Goal: Task Accomplishment & Management: Use online tool/utility

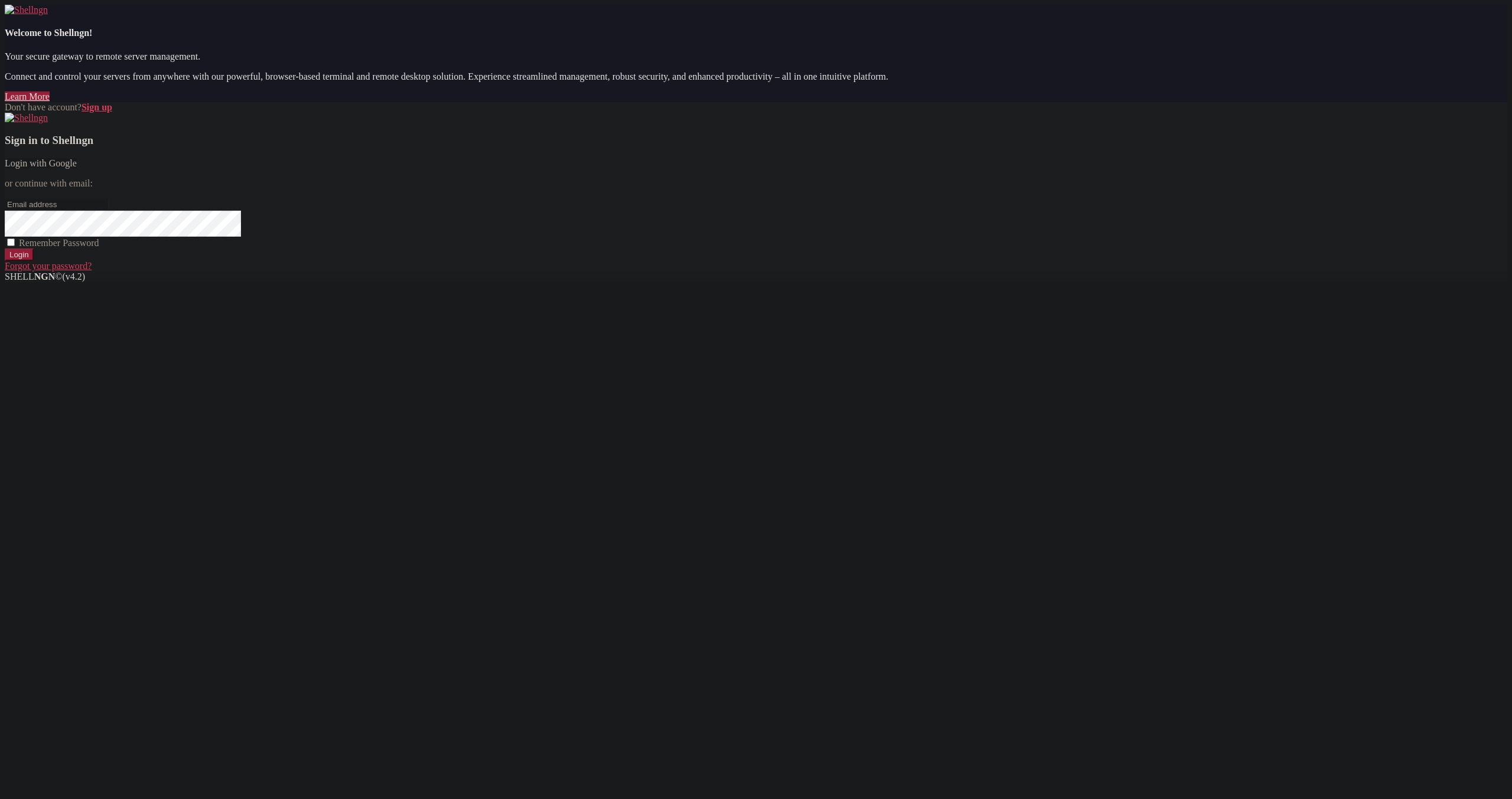
click at [76, 168] on link "Login with Google" at bounding box center [41, 163] width 72 height 10
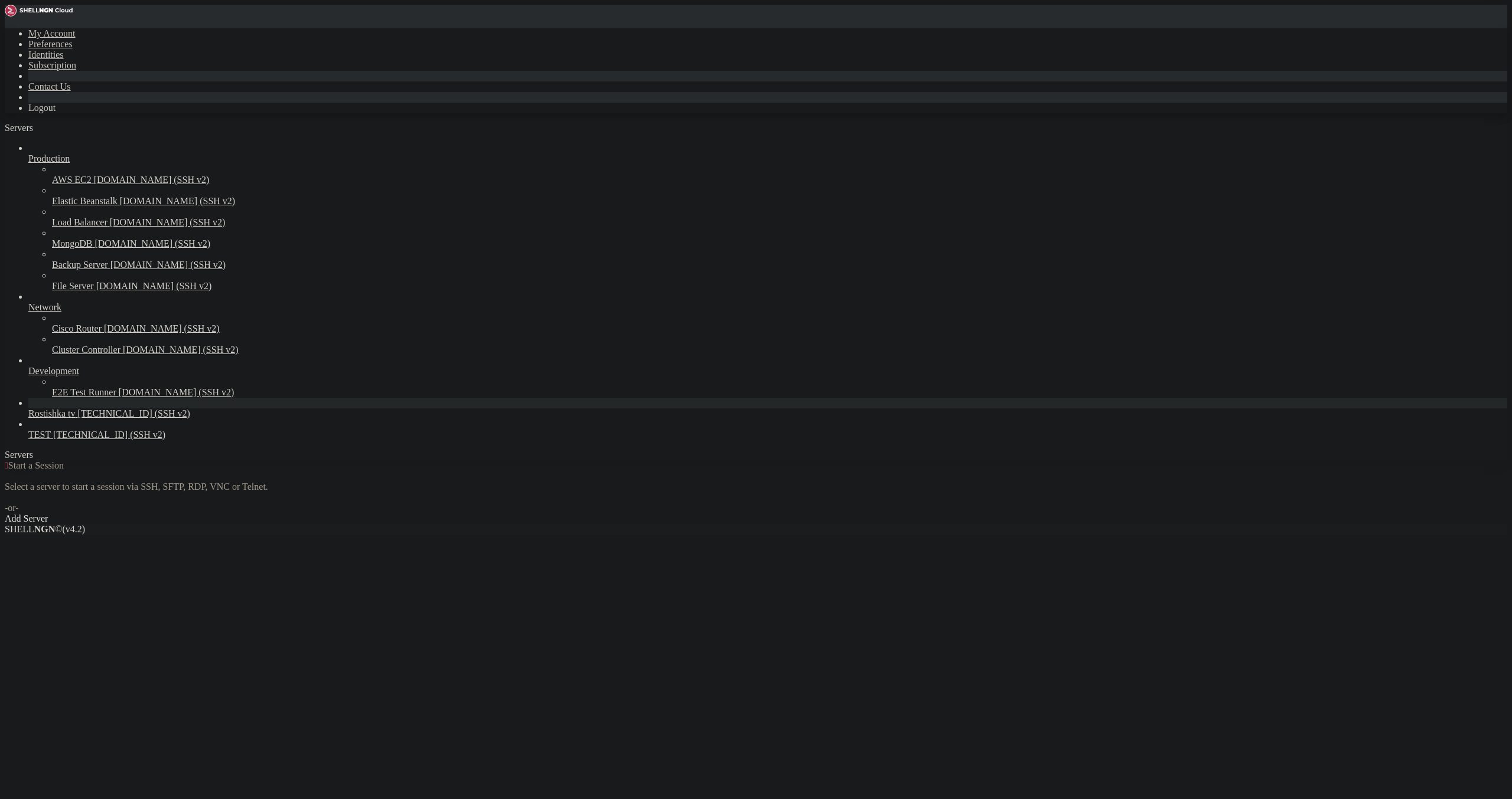
click at [76, 418] on span "Rostishka tv" at bounding box center [52, 413] width 47 height 10
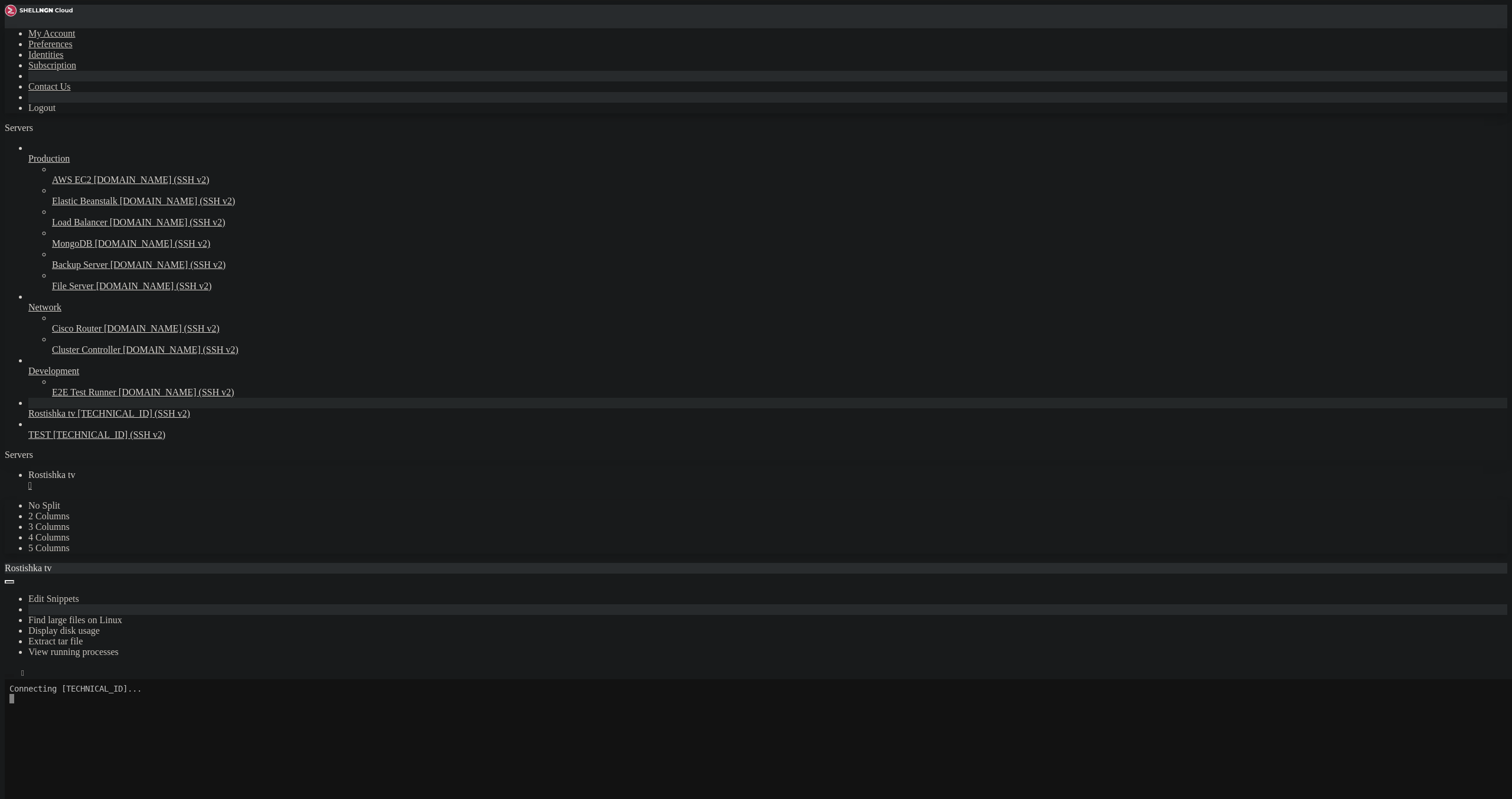
click at [9, 676] on icon "button" at bounding box center [9, 676] width 0 height 0
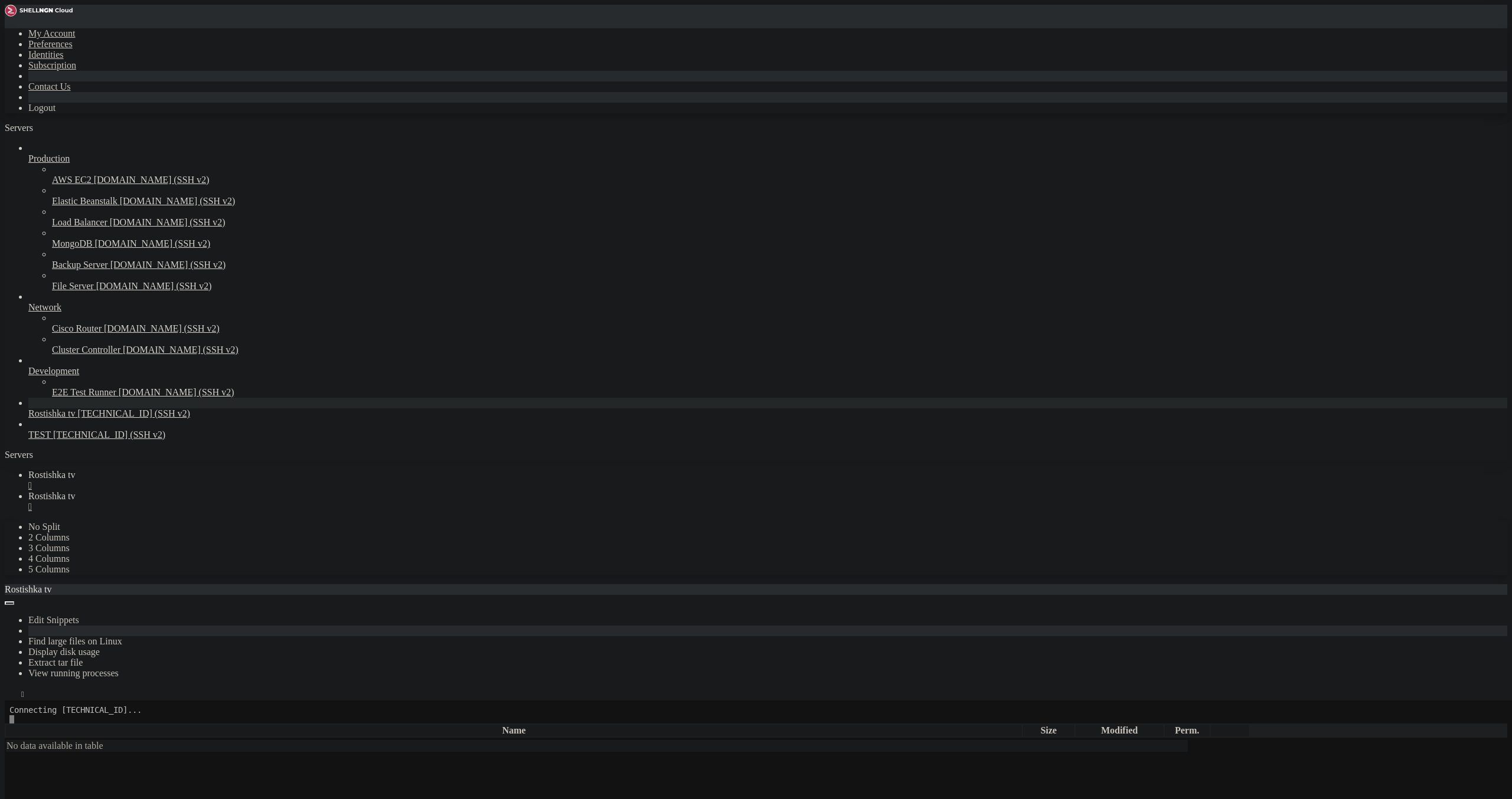
click at [222, 480] on div "" at bounding box center [767, 486] width 1478 height 11
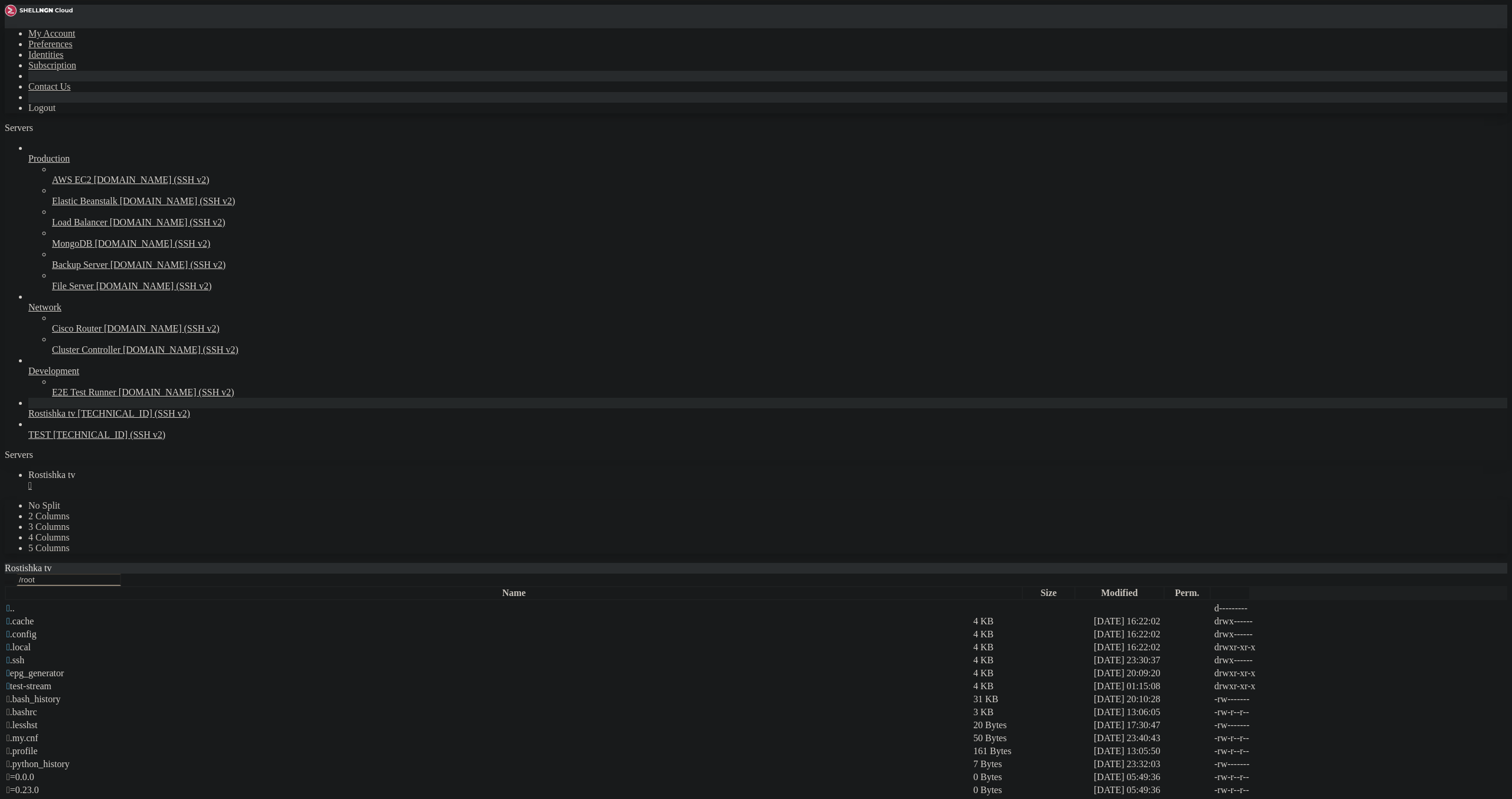
click at [15, 581] on button "button" at bounding box center [9, 583] width 9 height 4
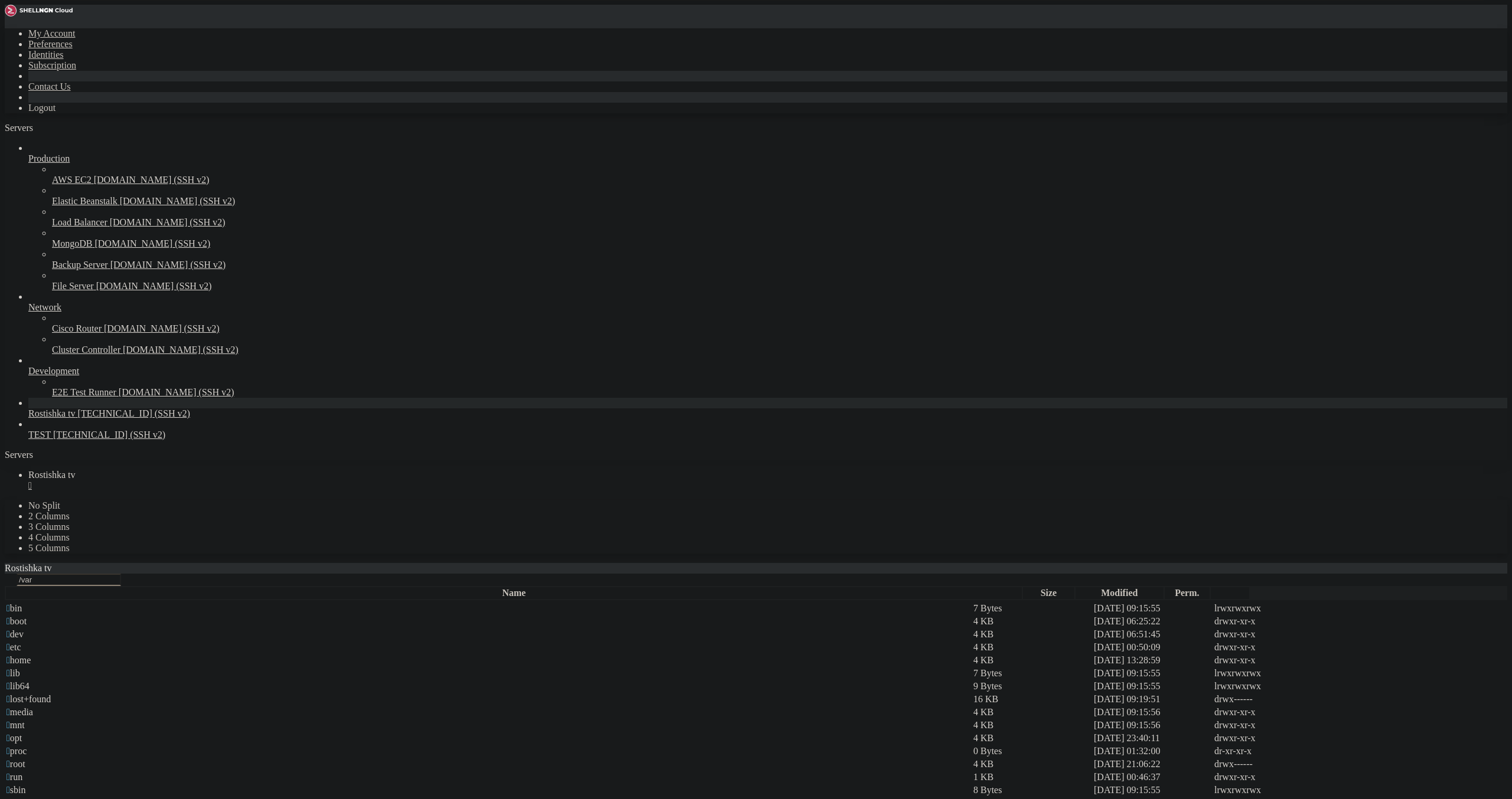
click at [31, 798] on span " www" at bounding box center [18, 803] width 24 height 10
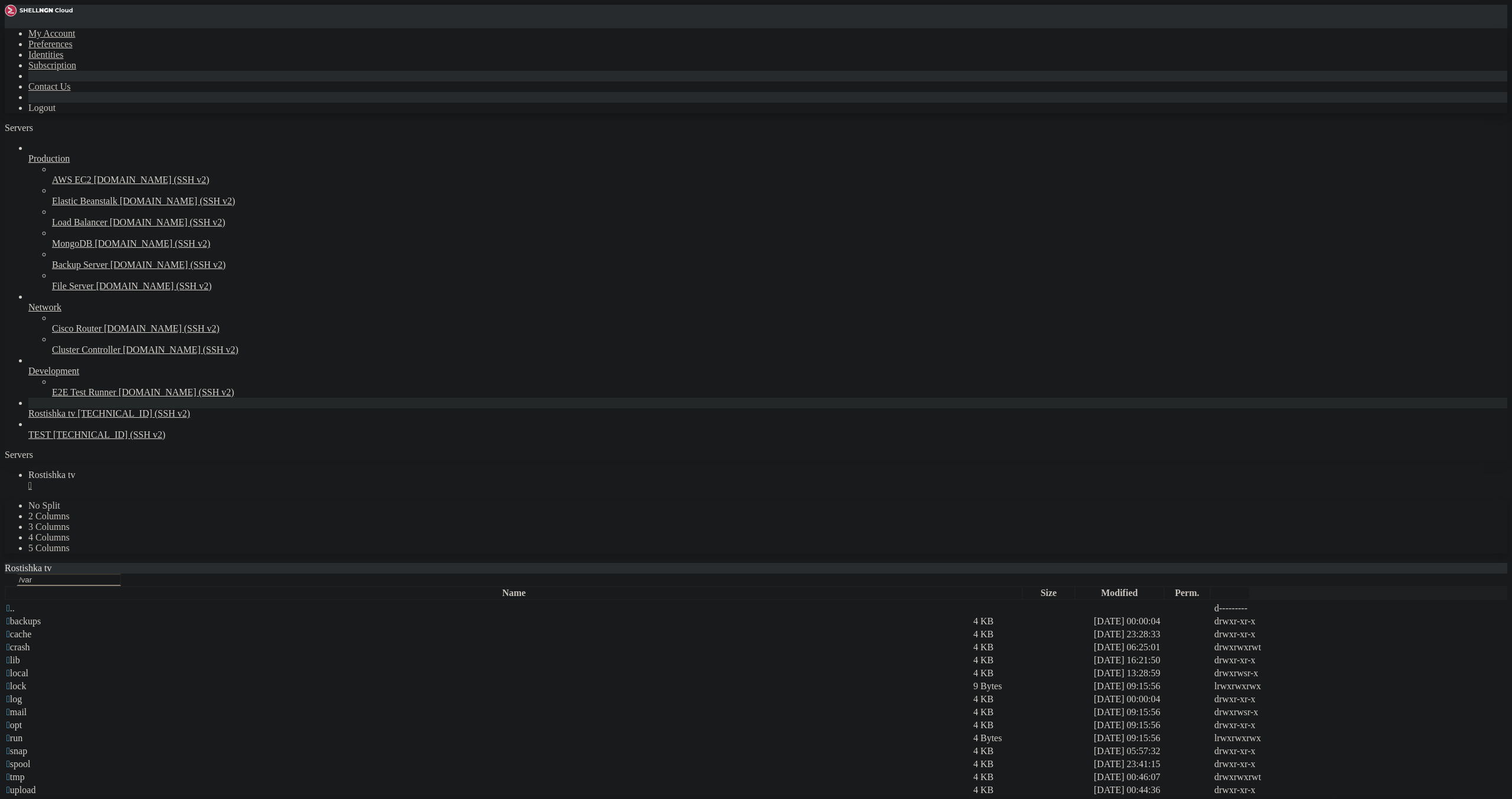
click at [31, 798] on span " www" at bounding box center [18, 803] width 24 height 10
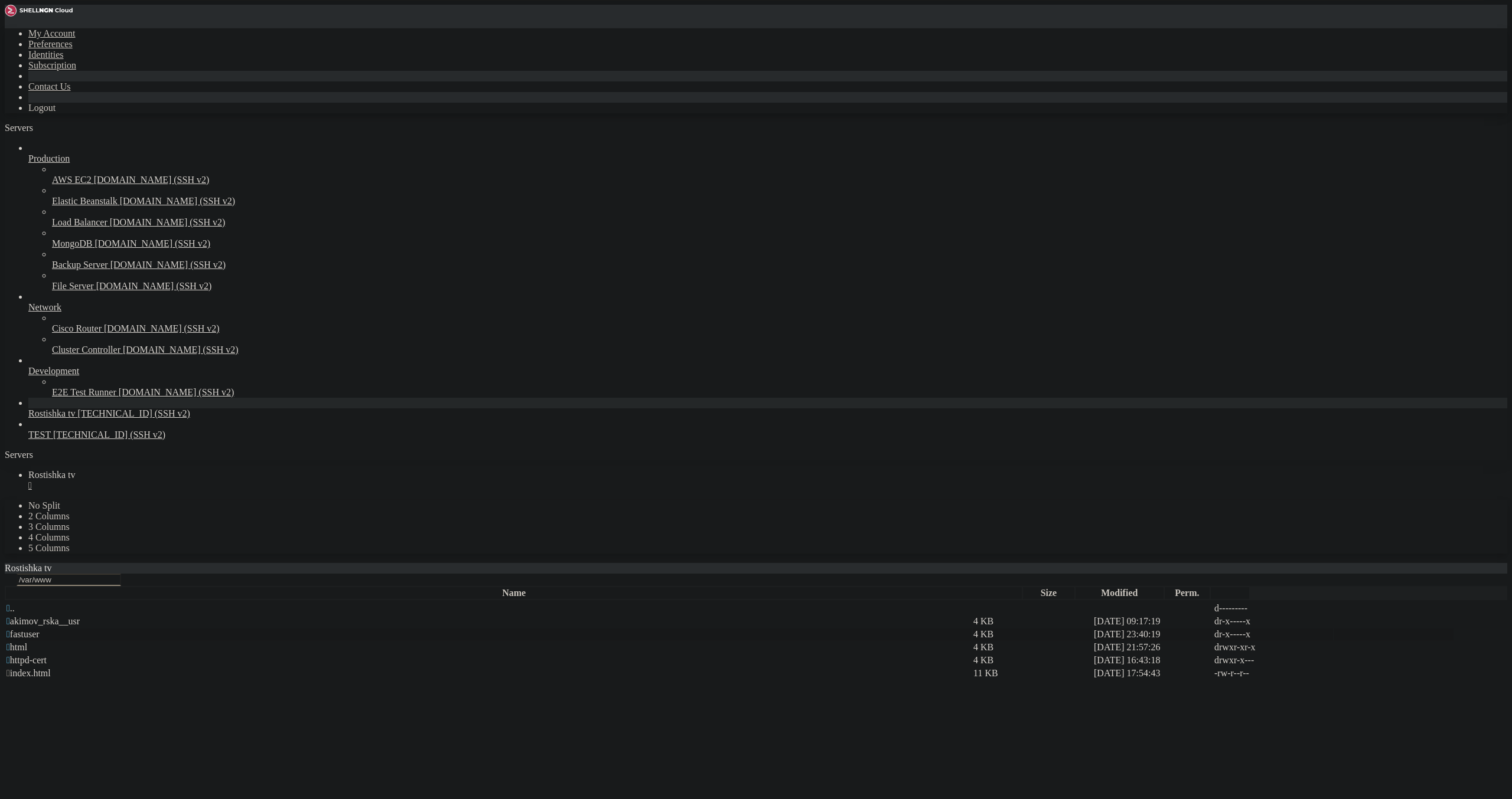
click at [217, 628] on td " fastuser" at bounding box center [489, 634] width 965 height 11
click at [40, 629] on span " fastuser" at bounding box center [22, 634] width 33 height 10
click at [26, 616] on span " data" at bounding box center [15, 621] width 19 height 10
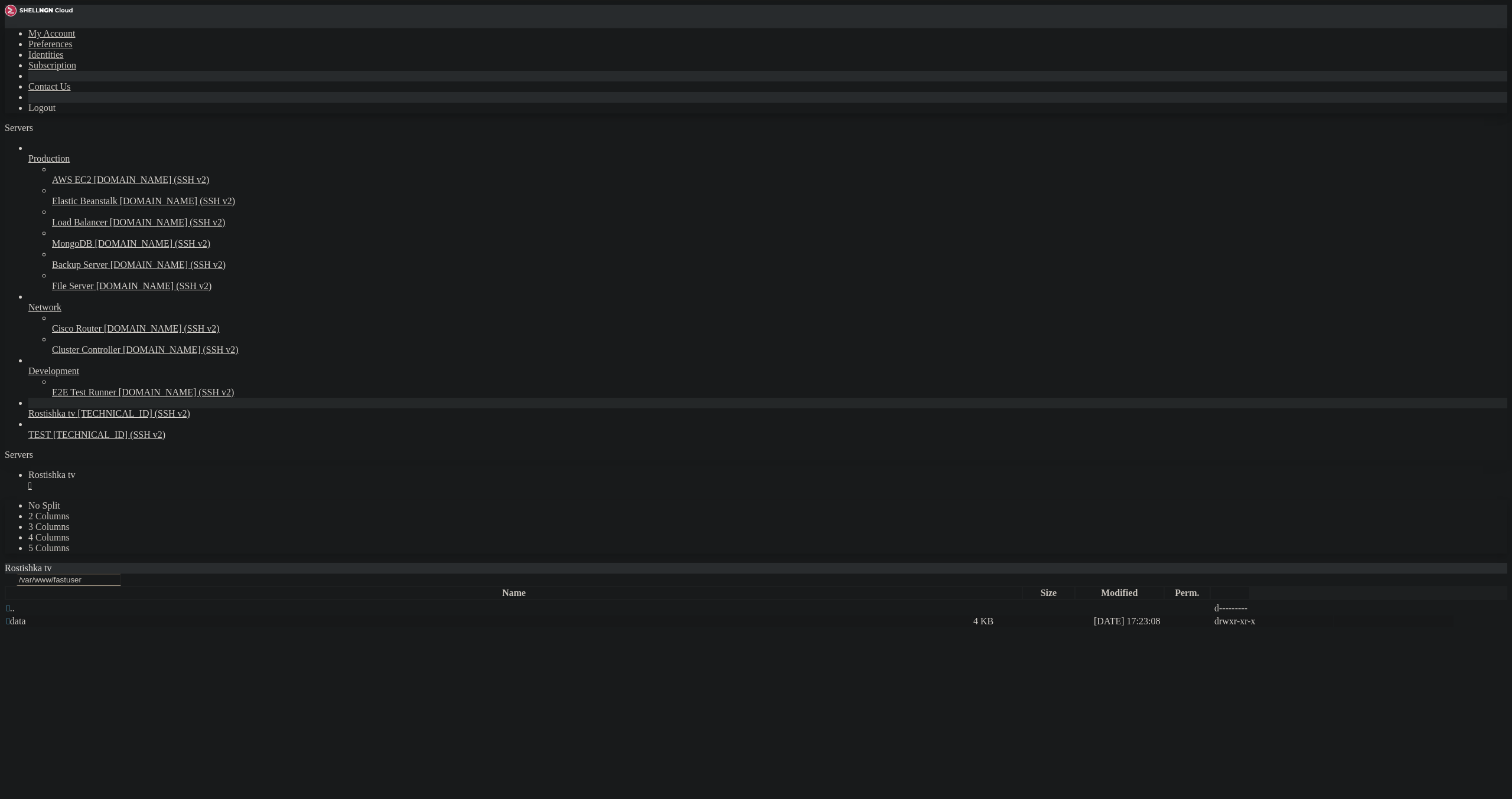
click at [26, 616] on span " data" at bounding box center [15, 621] width 19 height 10
type input "/var/www/fastuser/data"
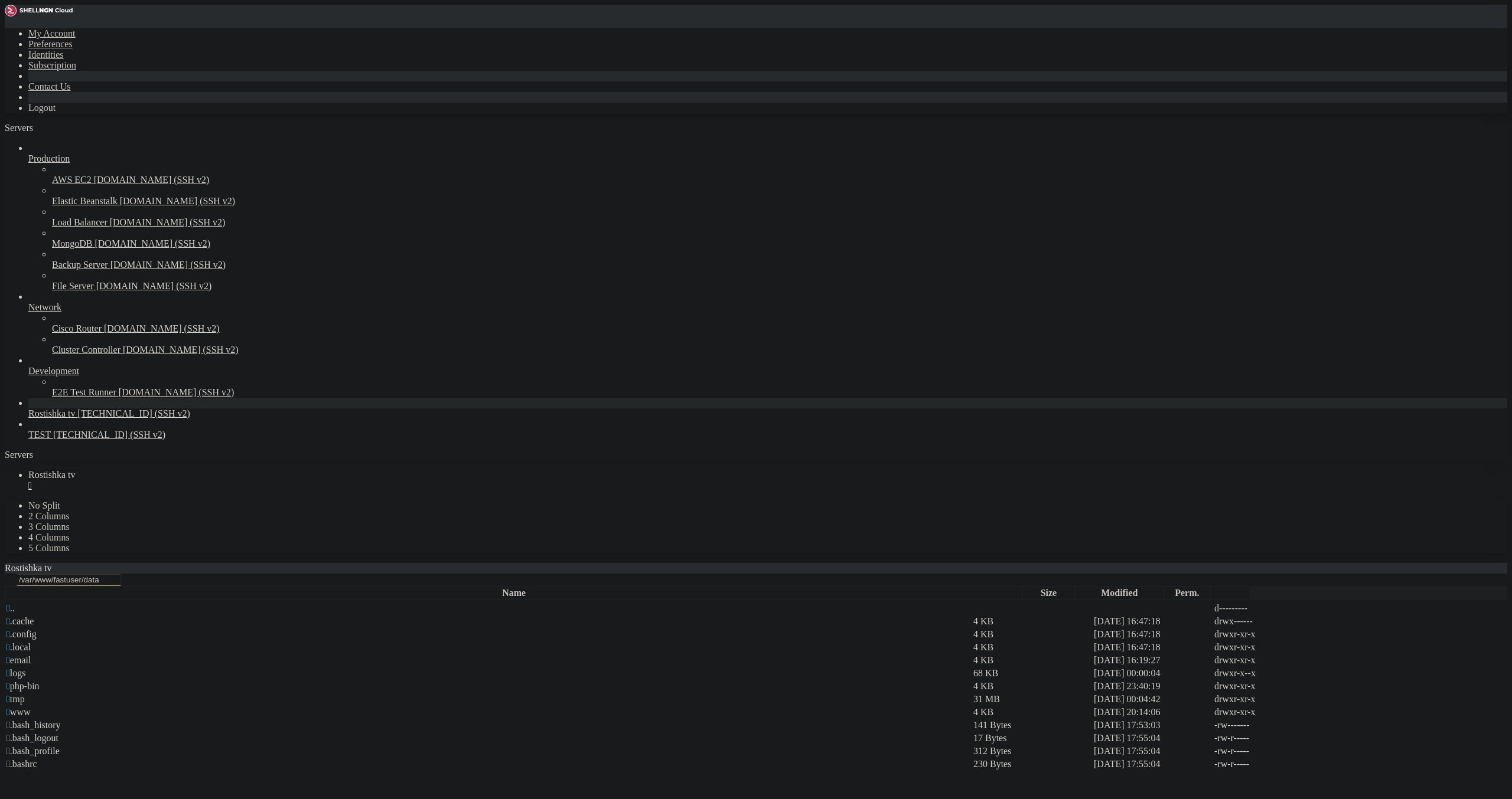
click at [228, 480] on div "" at bounding box center [767, 486] width 1478 height 11
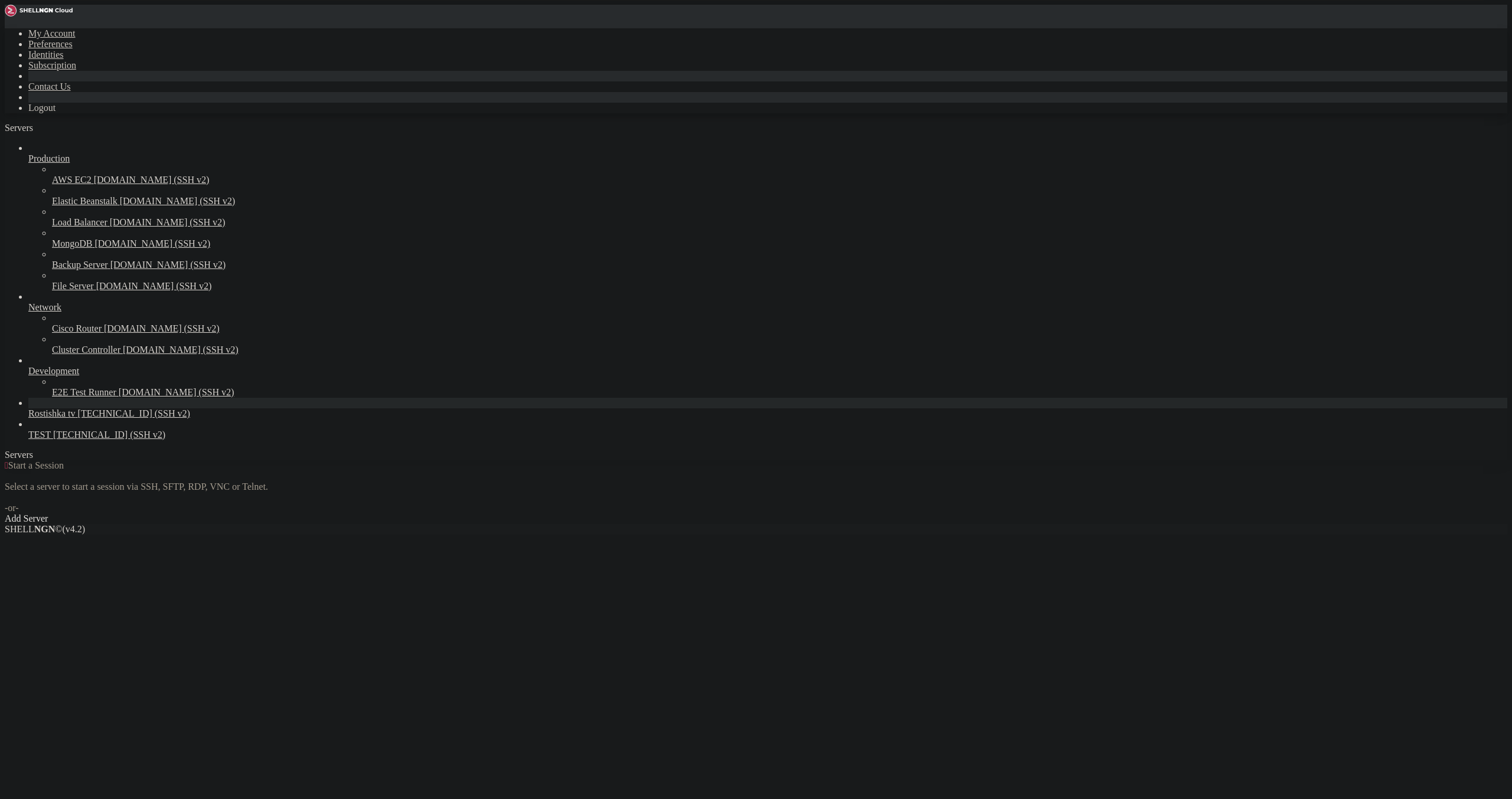
click at [86, 419] on link "Rostishka tv [TECHNICAL_ID] (SSH v2)" at bounding box center [767, 414] width 1478 height 11
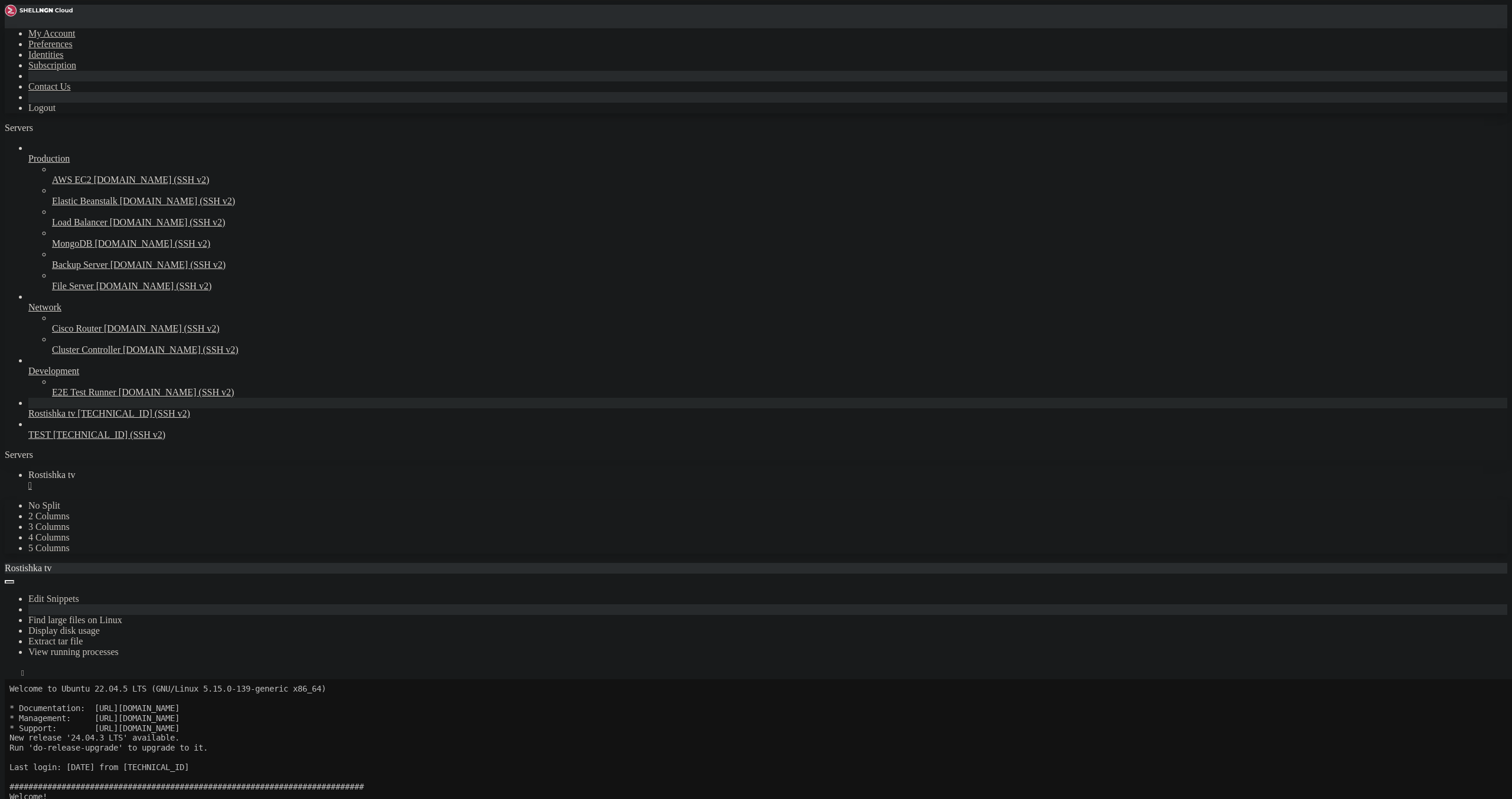
scroll to position [98, 0]
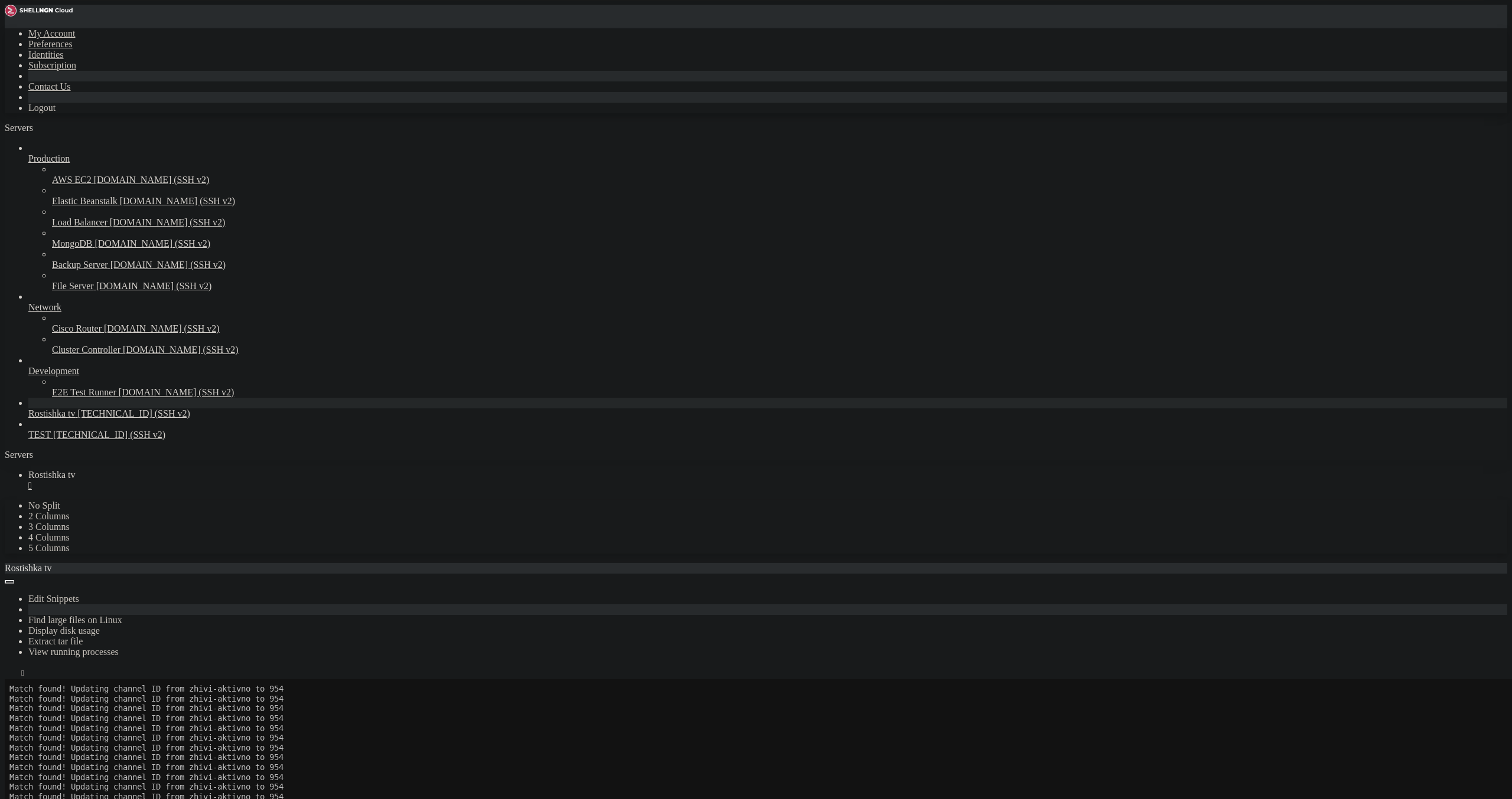
scroll to position [3176466, 0]
